Goal: Task Accomplishment & Management: Manage account settings

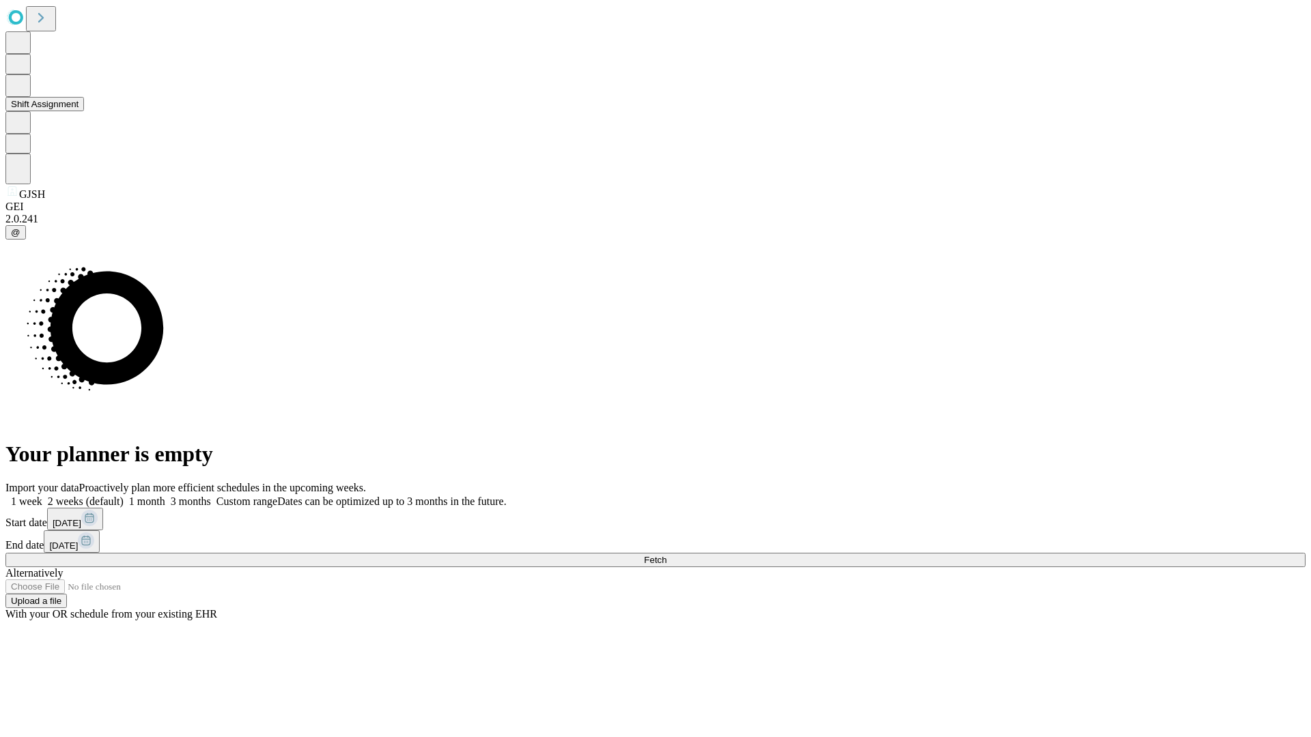
click at [84, 111] on button "Shift Assignment" at bounding box center [44, 104] width 79 height 14
